Goal: Transaction & Acquisition: Purchase product/service

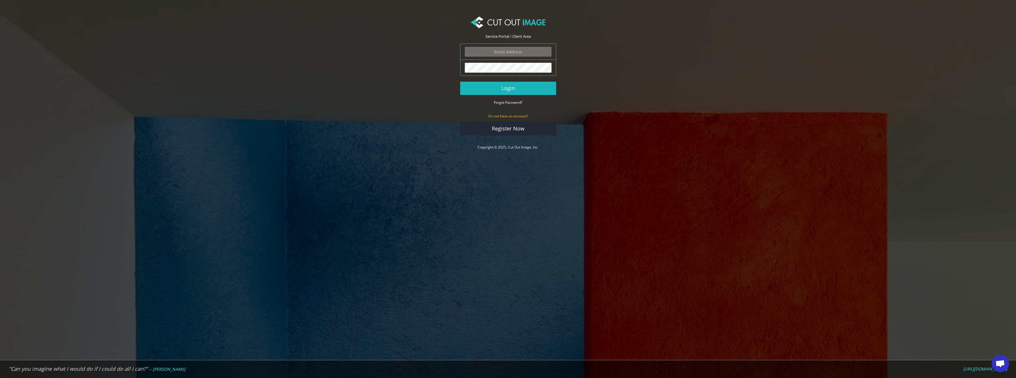
type input "ektor.tsolodimos@gmail.com"
click at [522, 93] on button "Login" at bounding box center [508, 88] width 96 height 13
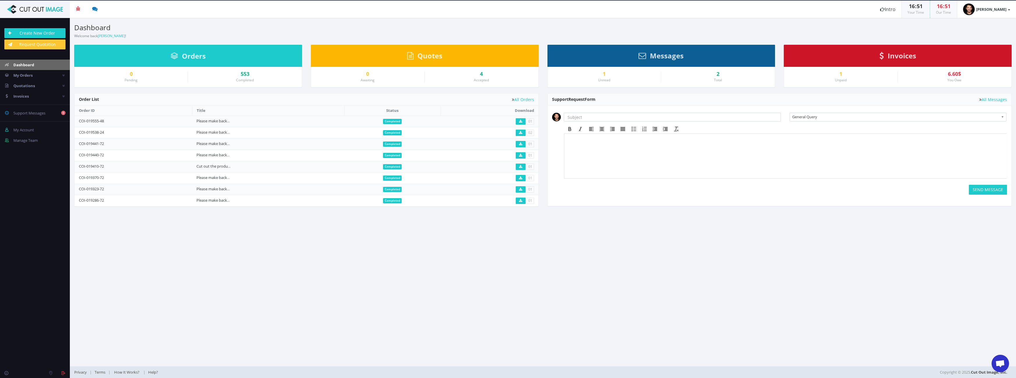
click at [42, 27] on div "Create New Order Request Quotation" at bounding box center [35, 39] width 70 height 30
click at [44, 32] on link "Create New Order" at bounding box center [34, 33] width 61 height 10
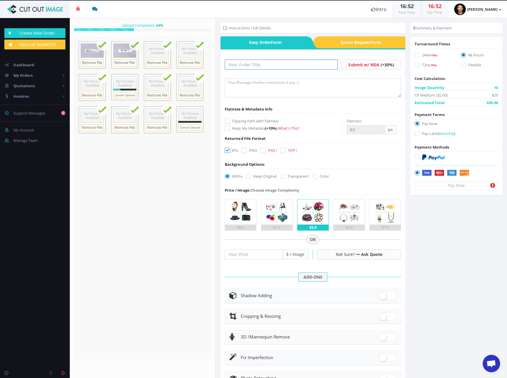
click at [265, 65] on input "text" at bounding box center [281, 65] width 113 height 10
